Goal: Task Accomplishment & Management: Manage account settings

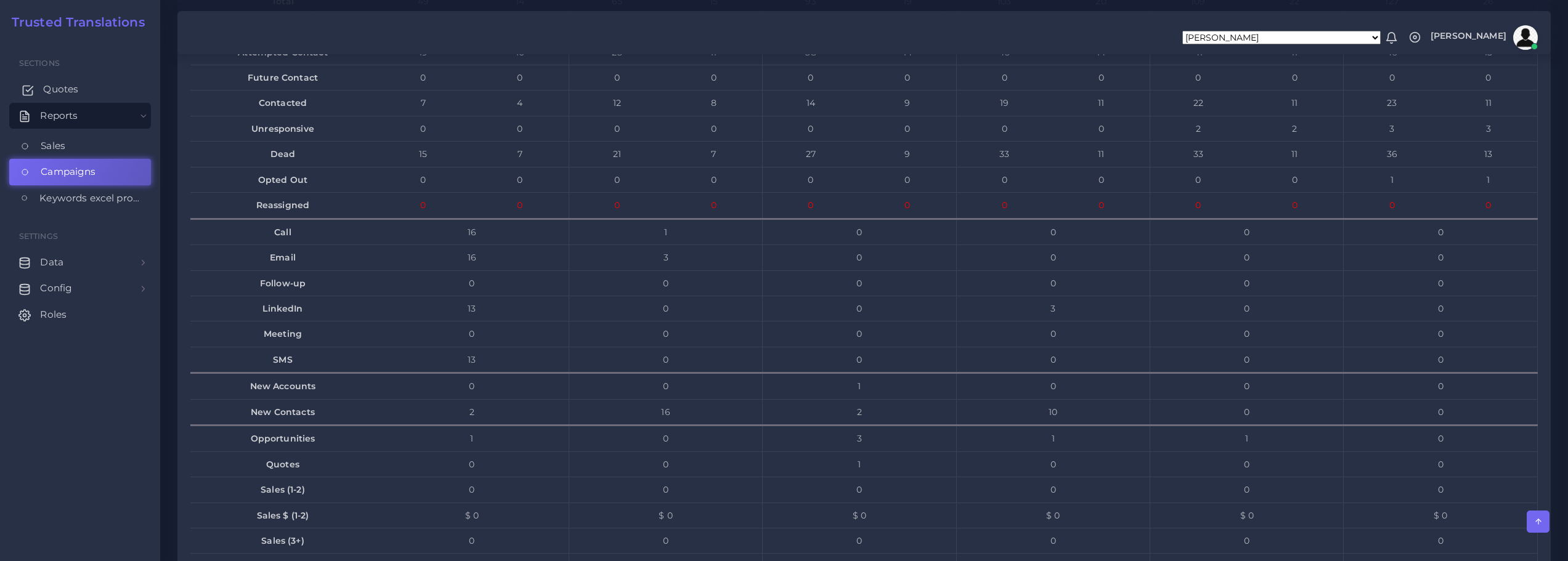
scroll to position [5545, 0]
click at [63, 90] on span "Quotes" at bounding box center [60, 89] width 35 height 13
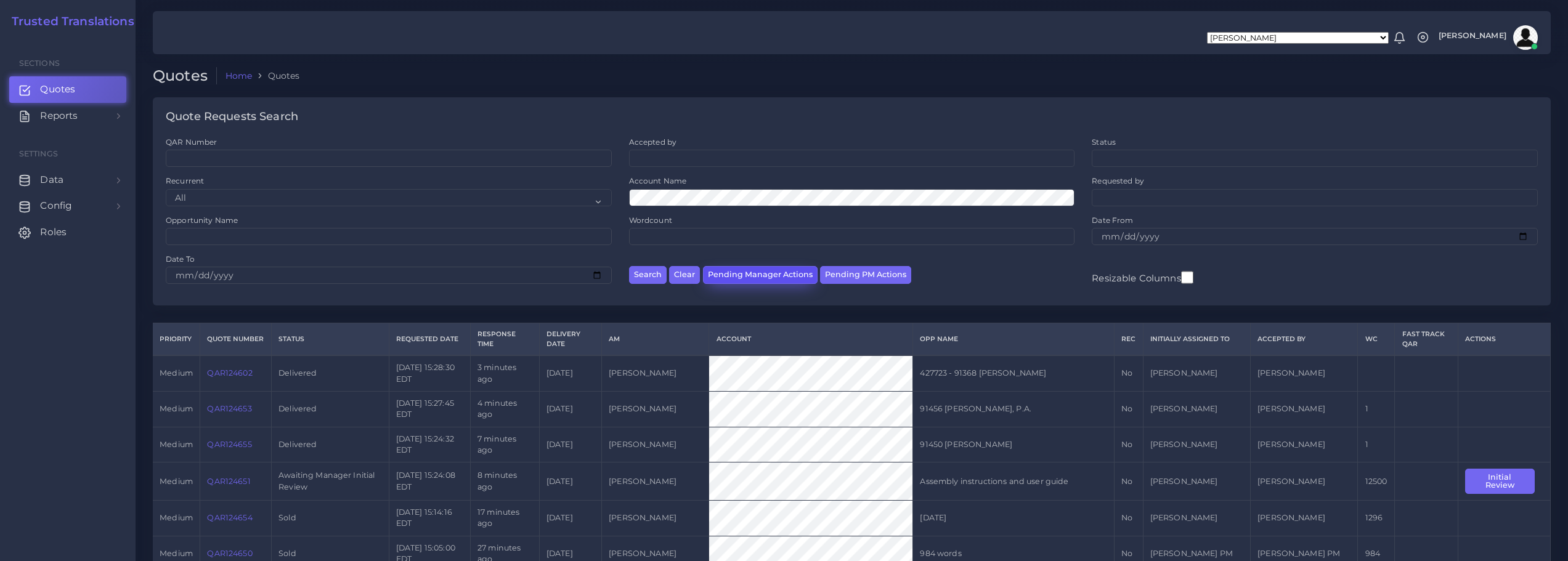
click at [761, 273] on button "Pending Manager Actions" at bounding box center [760, 275] width 114 height 18
select select "awaiting_manager_initial_review"
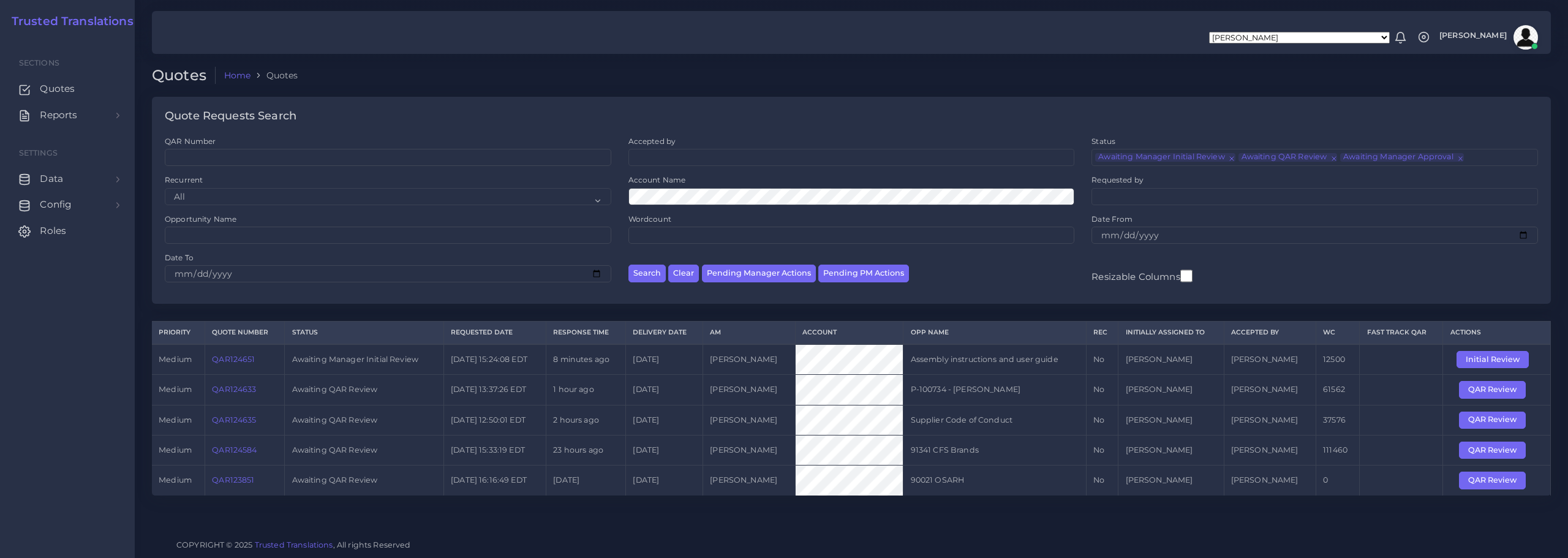
click at [239, 359] on link "QAR124651" at bounding box center [233, 359] width 43 height 9
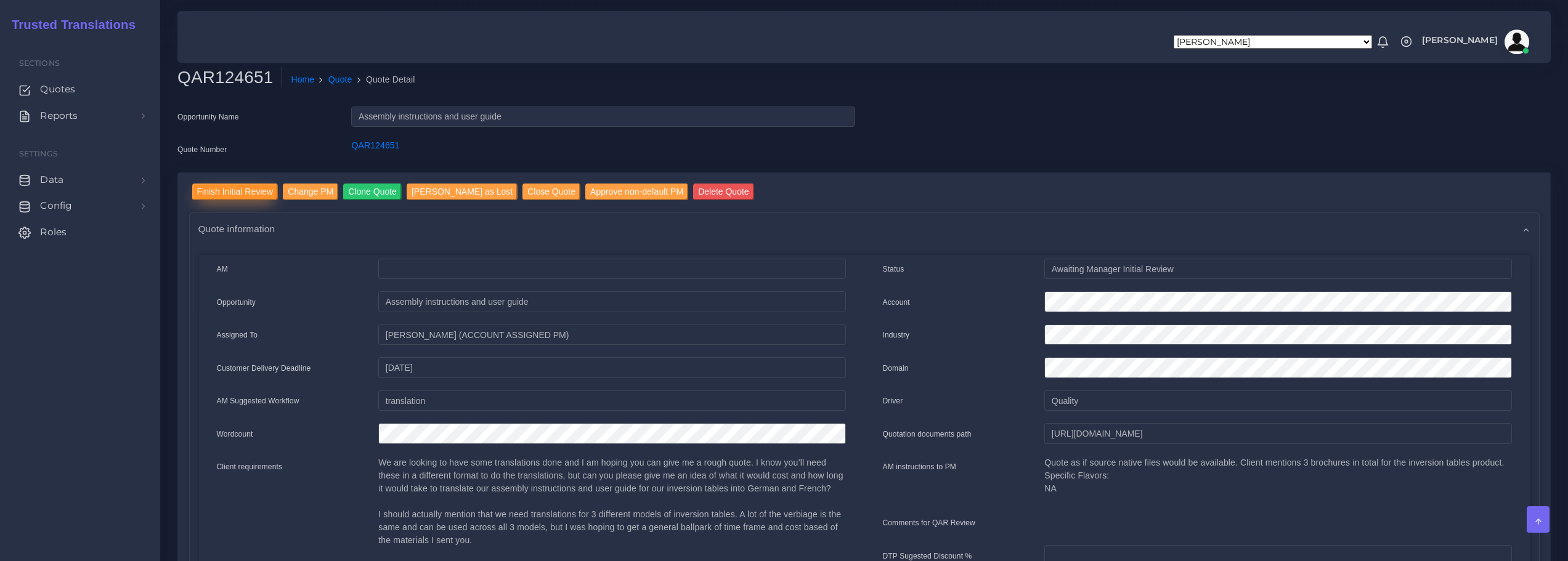
click at [248, 188] on input "Finish Initial Review" at bounding box center [235, 192] width 86 height 17
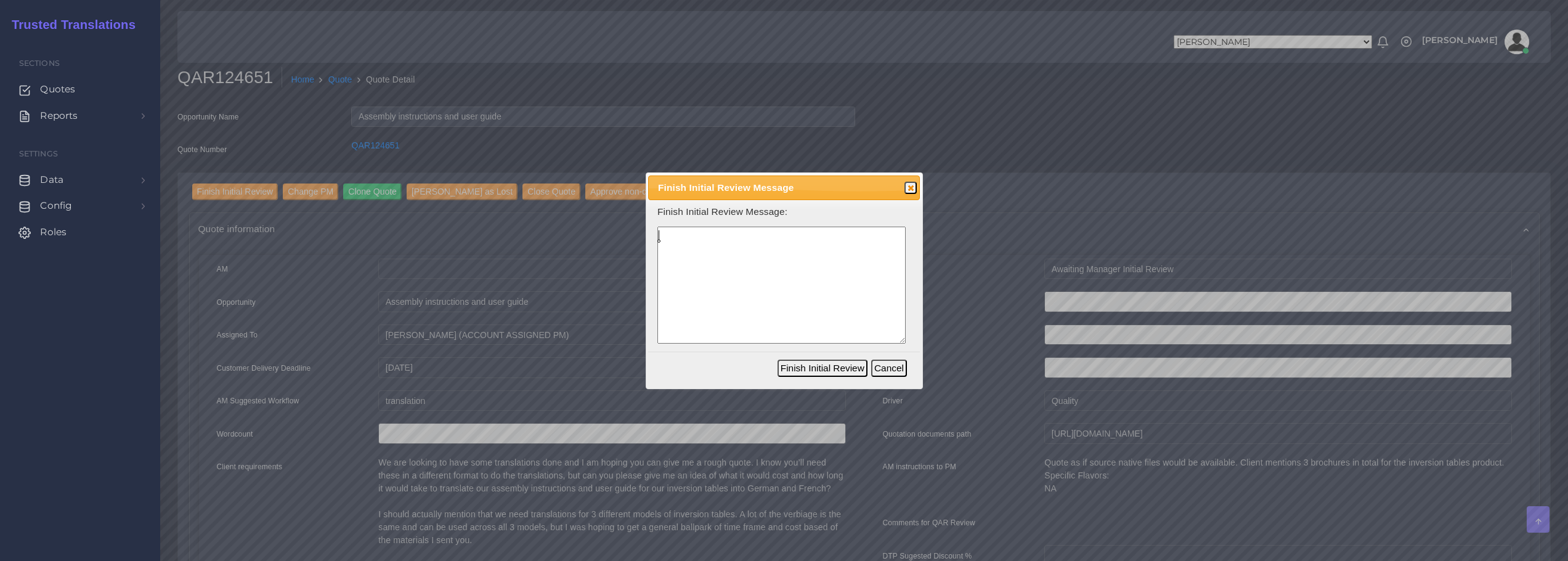
click at [809, 284] on textarea at bounding box center [782, 286] width 249 height 118
click at [840, 236] on textarea "Both PDFs come from InDesign native files. No automated TOC" at bounding box center [782, 286] width 249 height 118
drag, startPoint x: 780, startPoint y: 252, endPoint x: 950, endPoint y: 264, distance: 170.4
click at [780, 252] on textarea "Both PDFs come from InDesign native files; however, no automated TOC" at bounding box center [782, 286] width 249 height 118
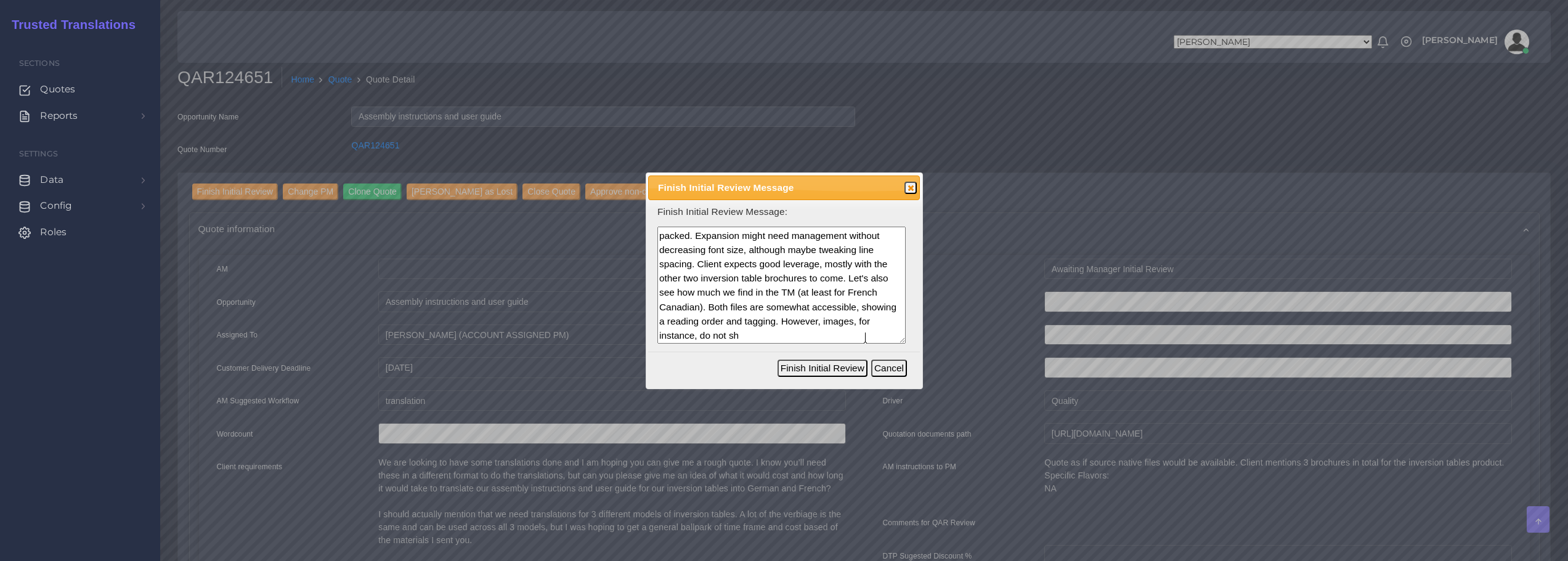
scroll to position [54, 0]
type textarea "Both PDFs come from InDesign native files; however, no automated TOC is present…"
click at [838, 366] on button "Finish Initial Review" at bounding box center [822, 368] width 90 height 17
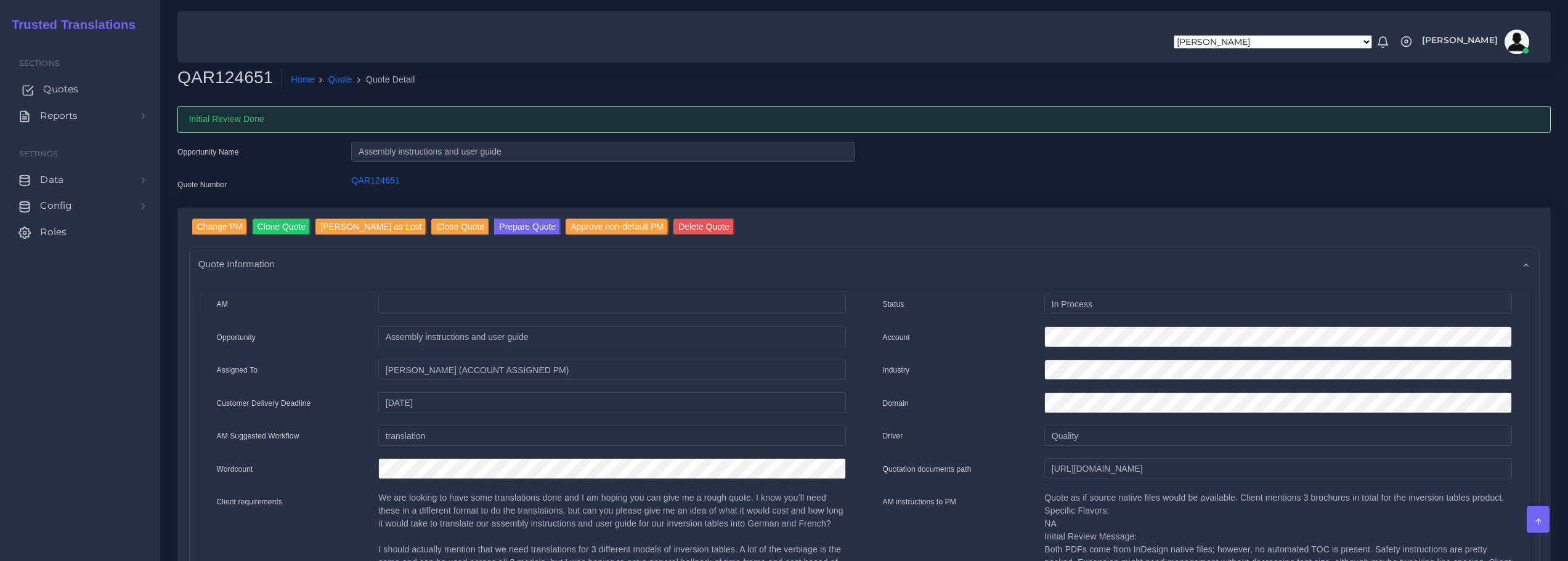
click at [66, 93] on span "Quotes" at bounding box center [60, 89] width 35 height 13
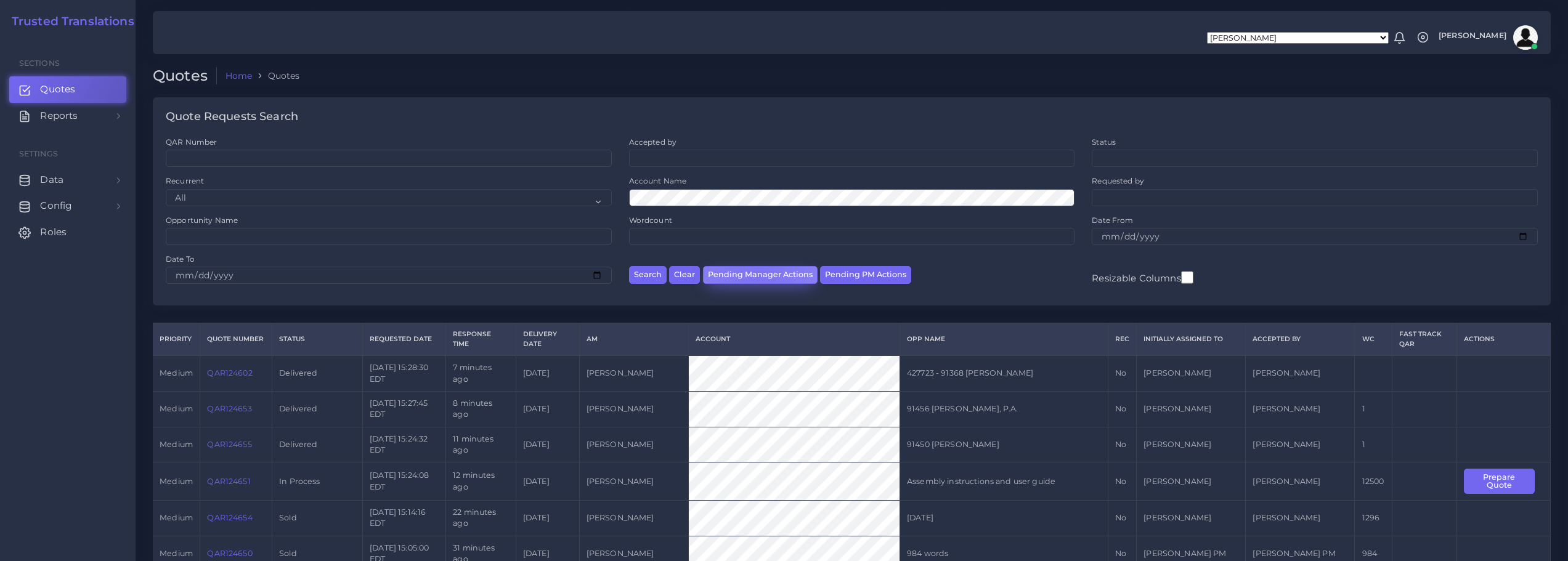
click at [756, 278] on button "Pending Manager Actions" at bounding box center [760, 275] width 114 height 18
select select "awaiting_manager_initial_review"
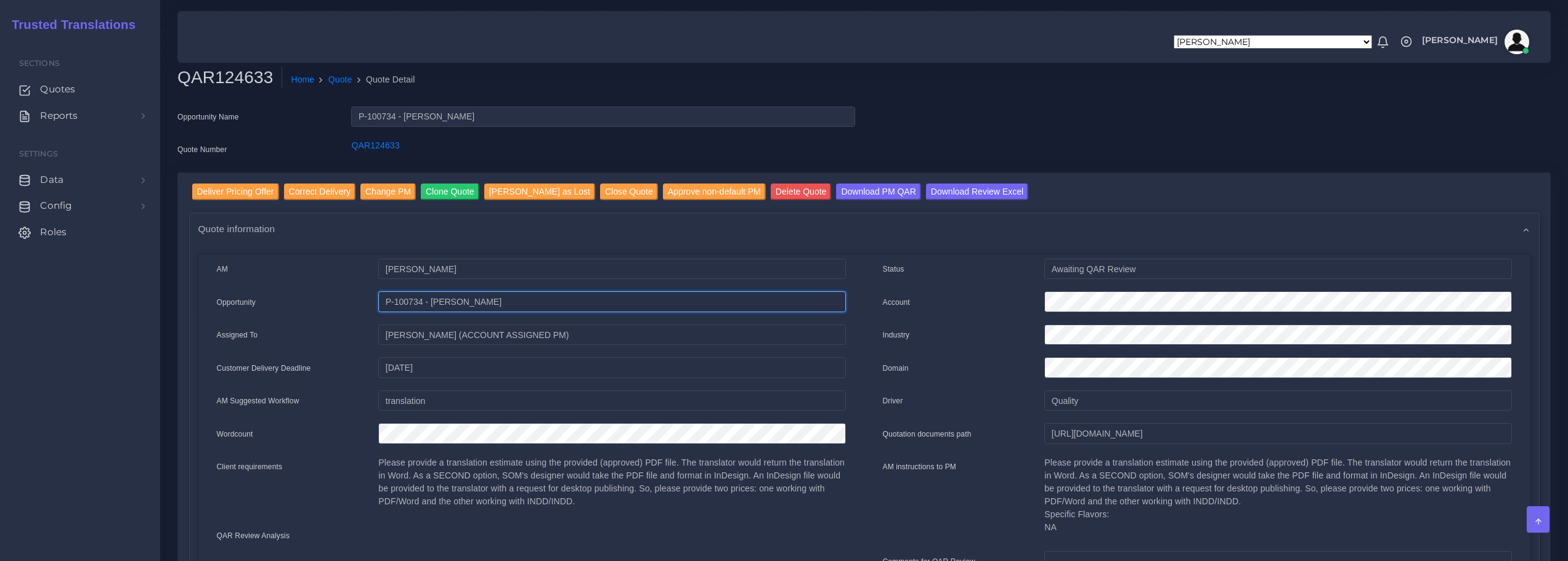
drag, startPoint x: 433, startPoint y: 307, endPoint x: 487, endPoint y: 307, distance: 54.0
click at [487, 280] on input "P-100734 - [PERSON_NAME]" at bounding box center [612, 268] width 467 height 21
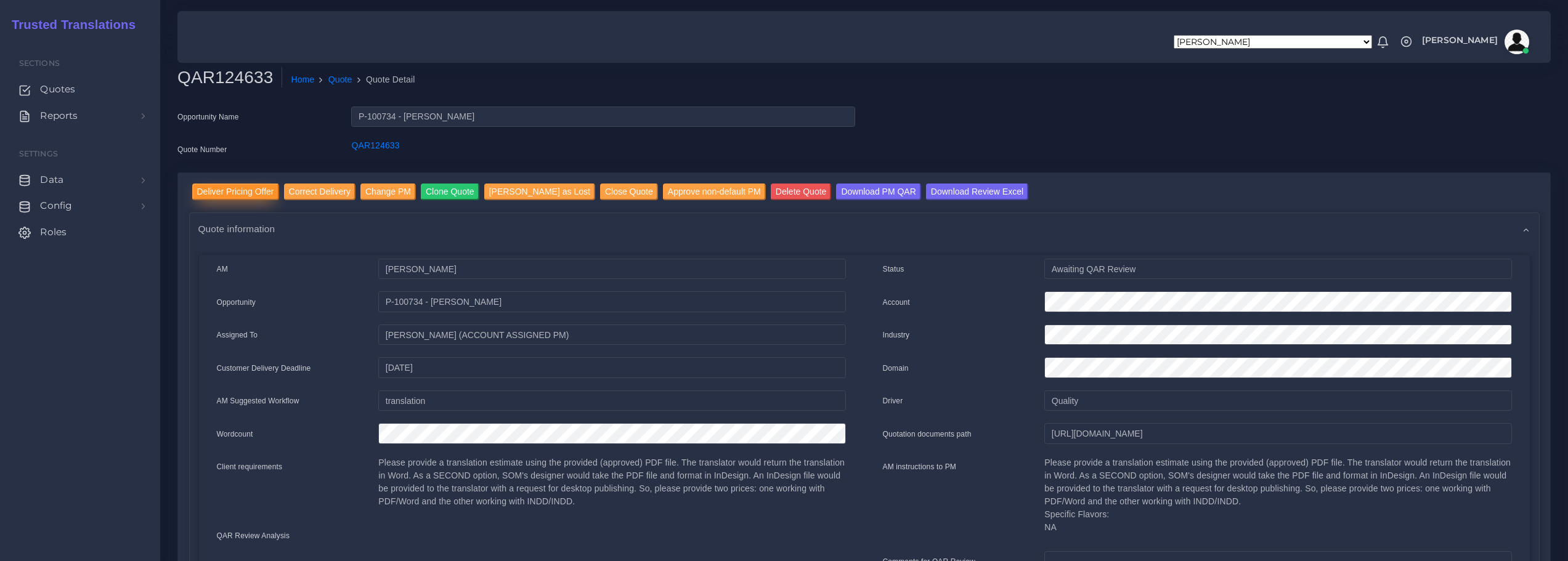
click at [240, 191] on input "Deliver Pricing Offer" at bounding box center [235, 192] width 87 height 17
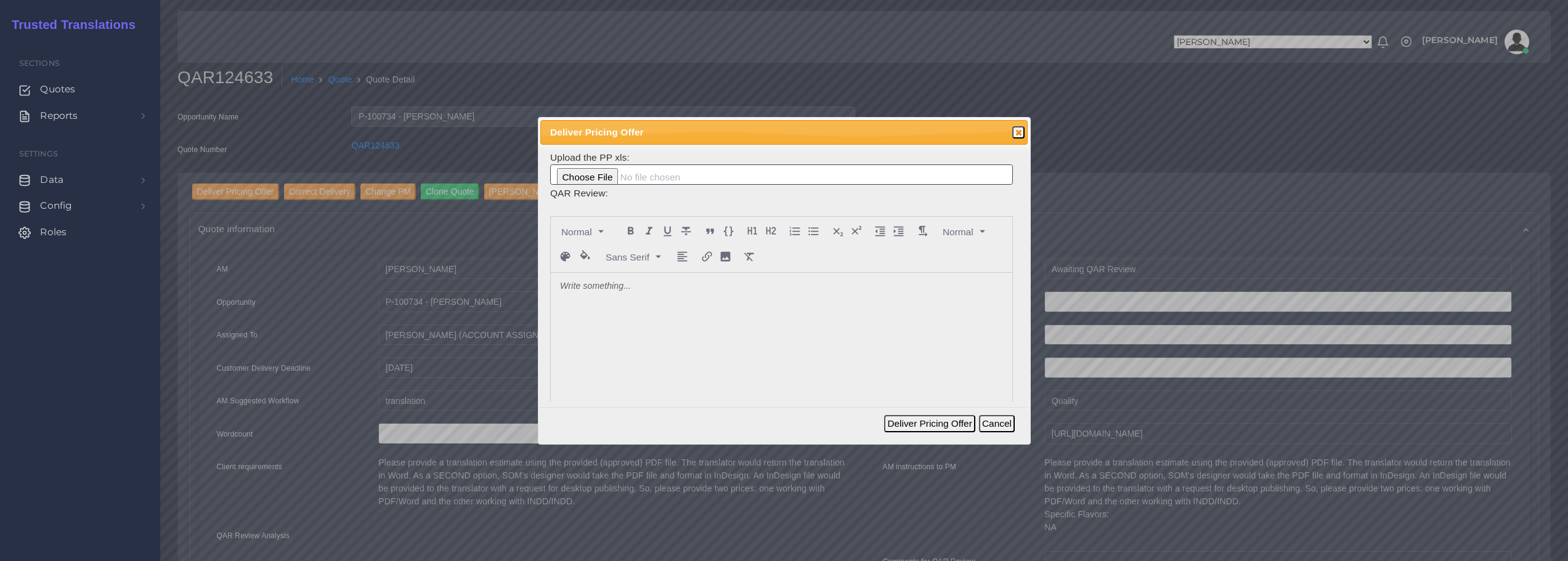
click at [657, 292] on p at bounding box center [782, 287] width 443 height 13
click at [611, 178] on input "file" at bounding box center [782, 175] width 462 height 21
type input "C:\fakepath\124633_Higginbotham_ToAM.xlsx"
click at [919, 423] on button "Deliver Pricing Offer" at bounding box center [929, 423] width 90 height 17
